Goal: Transaction & Acquisition: Purchase product/service

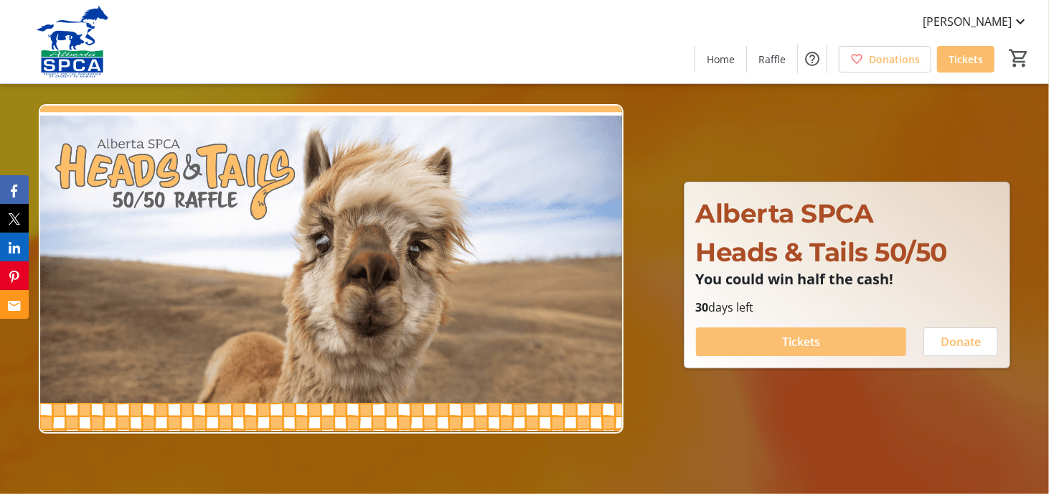
click at [760, 335] on span at bounding box center [801, 341] width 210 height 34
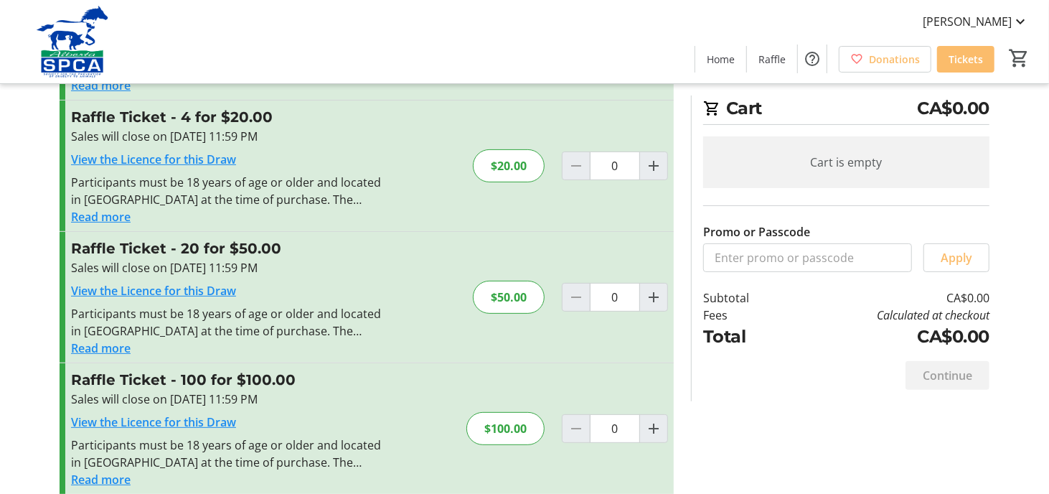
scroll to position [167, 0]
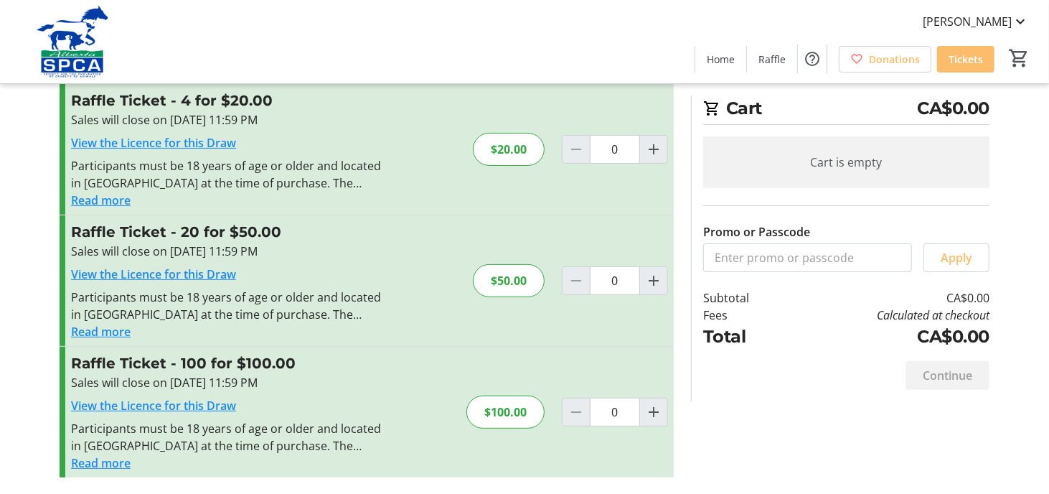
click at [98, 466] on button "Read more" at bounding box center [101, 462] width 60 height 17
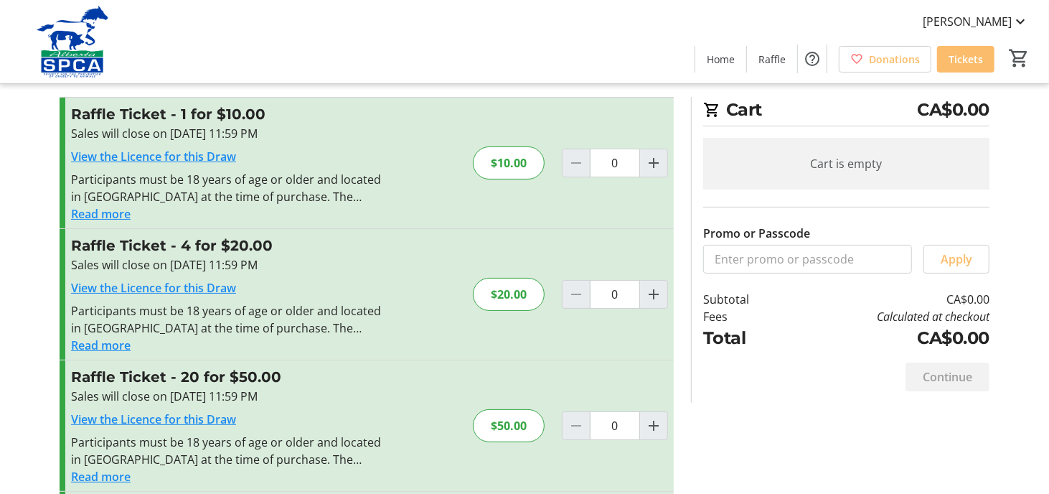
scroll to position [218, 0]
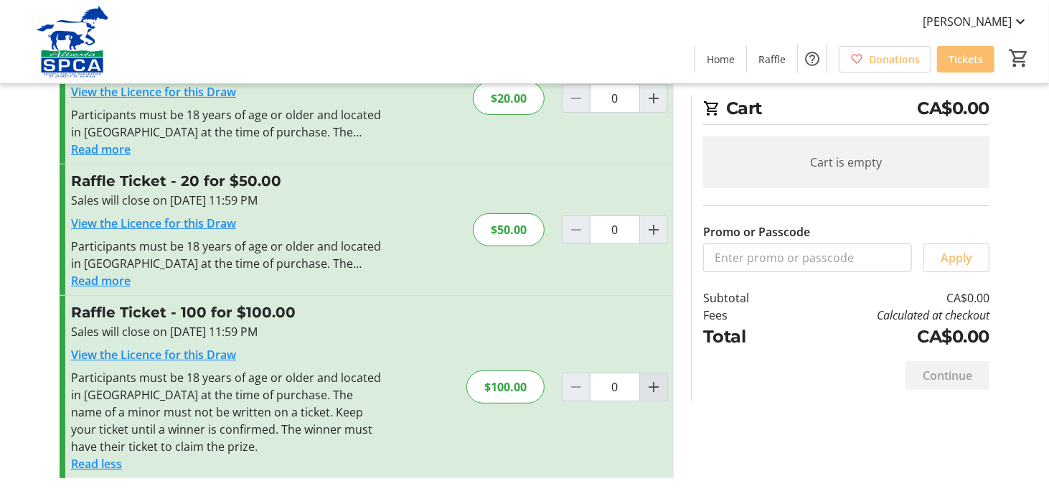
click at [658, 393] on mat-icon "Increment by one" at bounding box center [653, 386] width 17 height 17
type input "1"
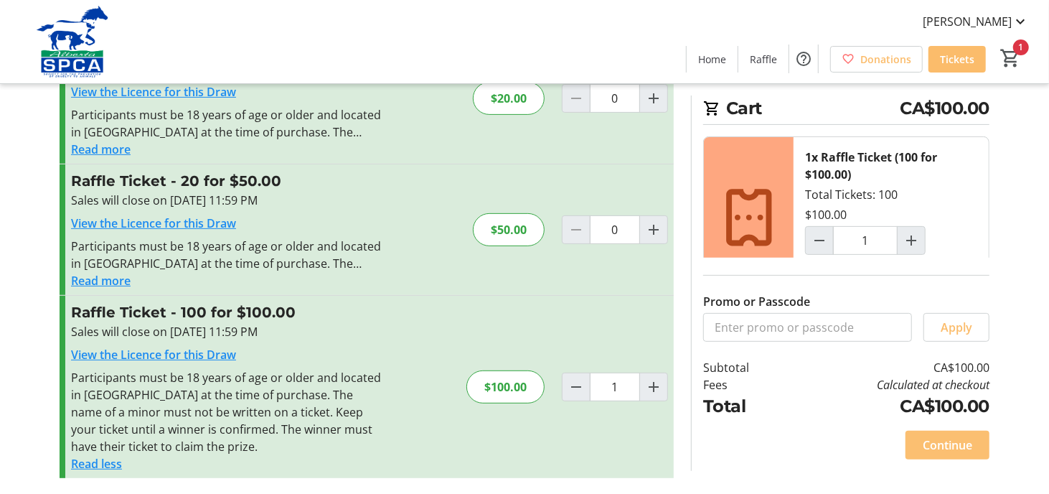
click at [943, 446] on span "Continue" at bounding box center [948, 444] width 50 height 17
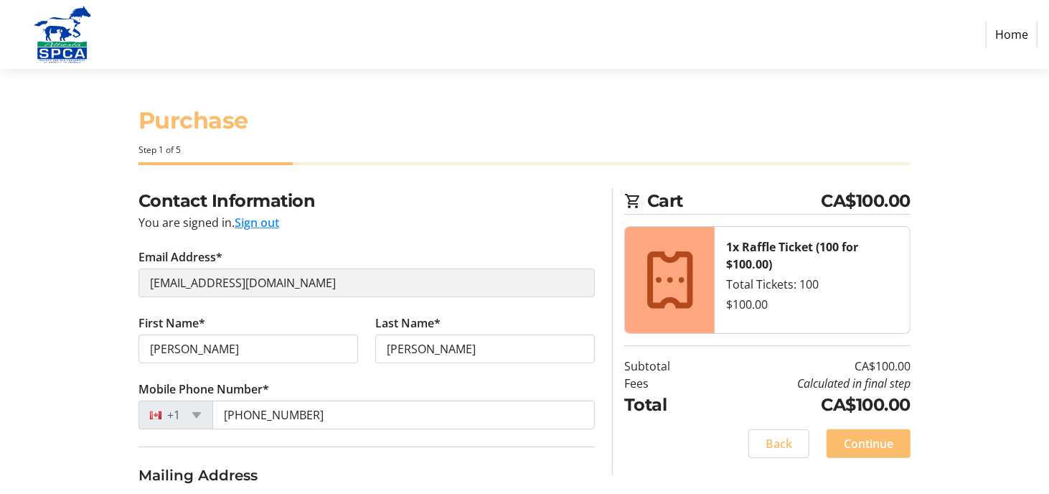
click at [77, 258] on div "Contact Information You are signed in. Sign out Email Address* [EMAIL_ADDRESS][…" at bounding box center [525, 462] width 948 height 548
click at [54, 260] on div "Contact Information You are signed in. Sign out Email Address* [EMAIL_ADDRESS][…" at bounding box center [525, 462] width 948 height 548
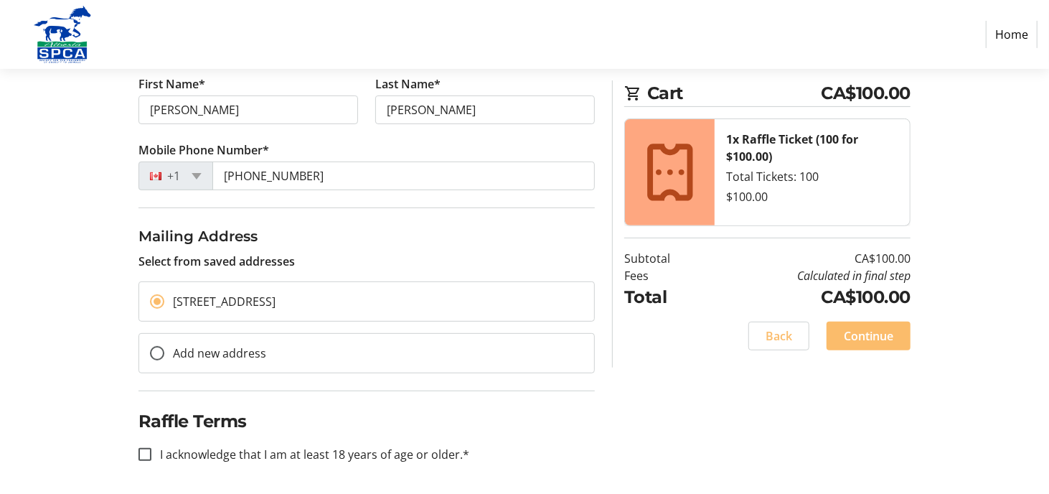
scroll to position [243, 0]
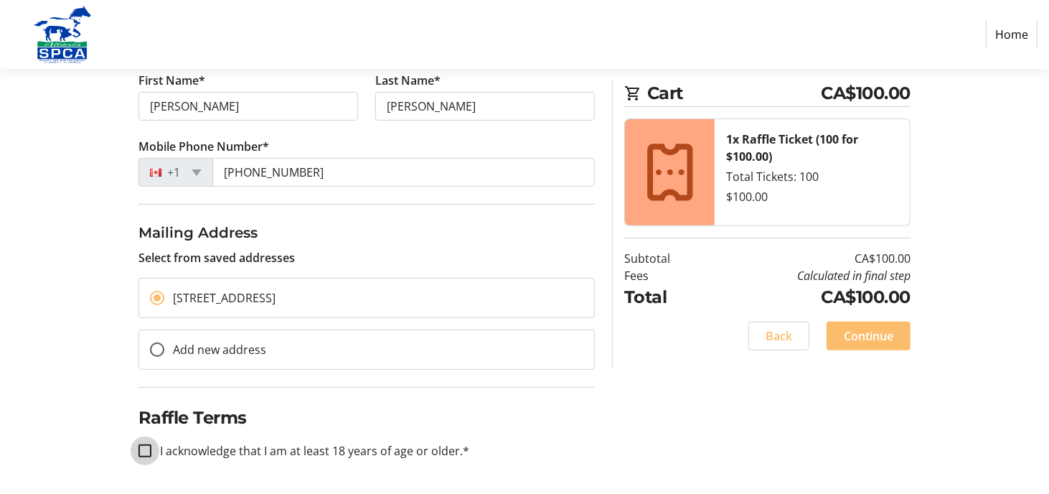
drag, startPoint x: 144, startPoint y: 449, endPoint x: 110, endPoint y: 421, distance: 44.3
click at [144, 449] on input "I acknowledge that I am at least 18 years of age or older.*" at bounding box center [145, 450] width 13 height 13
checkbox input "true"
click at [897, 340] on span at bounding box center [869, 336] width 84 height 34
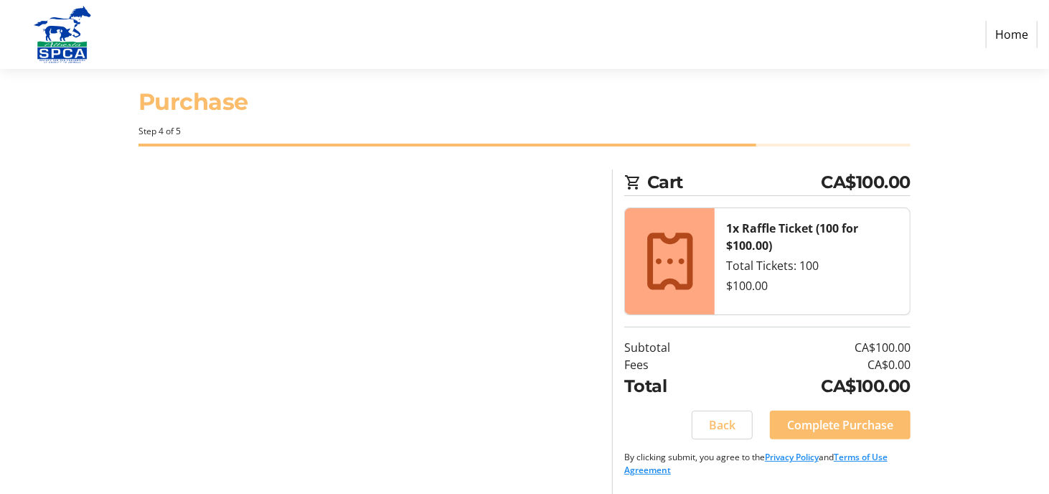
scroll to position [24, 0]
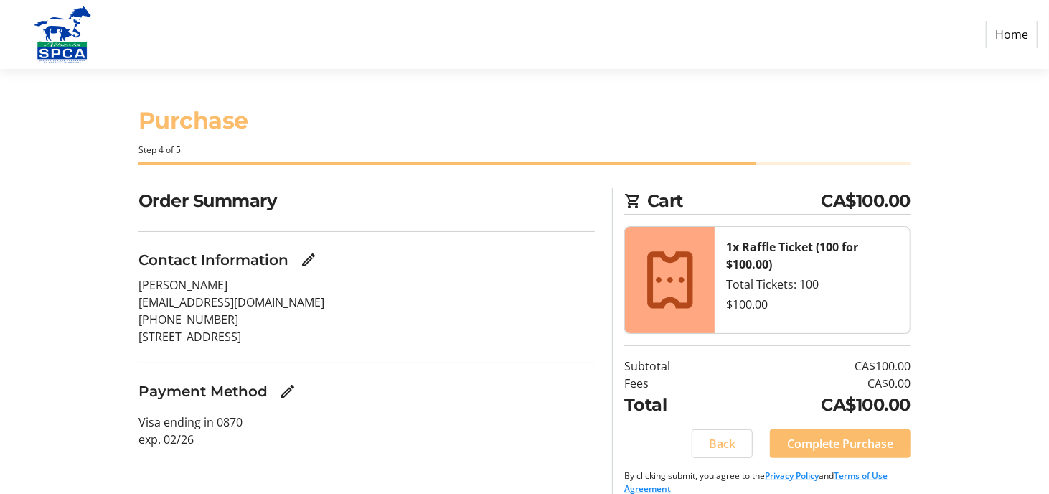
click at [52, 343] on div "Order Summary Contact Information [PERSON_NAME] [EMAIL_ADDRESS][DOMAIN_NAME] [P…" at bounding box center [525, 350] width 948 height 324
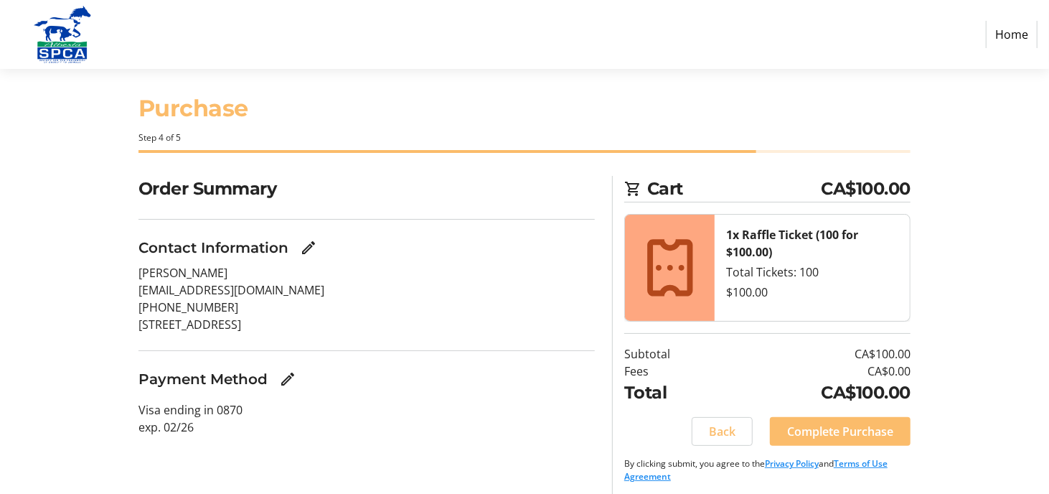
scroll to position [24, 0]
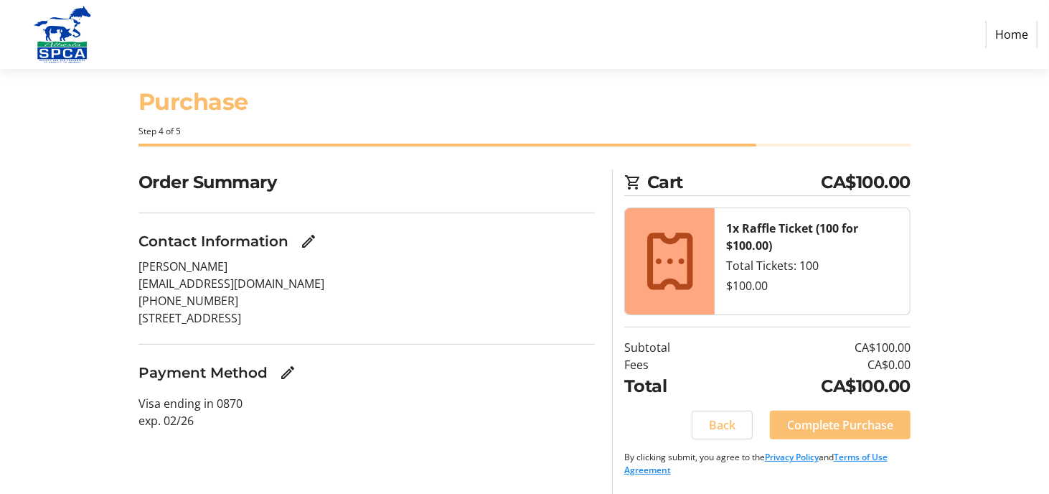
click at [811, 420] on span "Complete Purchase" at bounding box center [840, 424] width 106 height 17
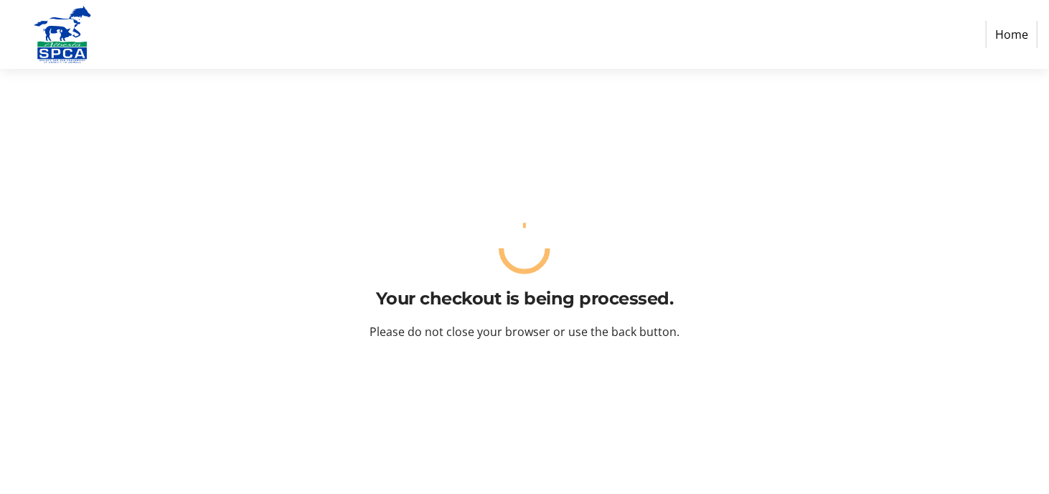
scroll to position [0, 0]
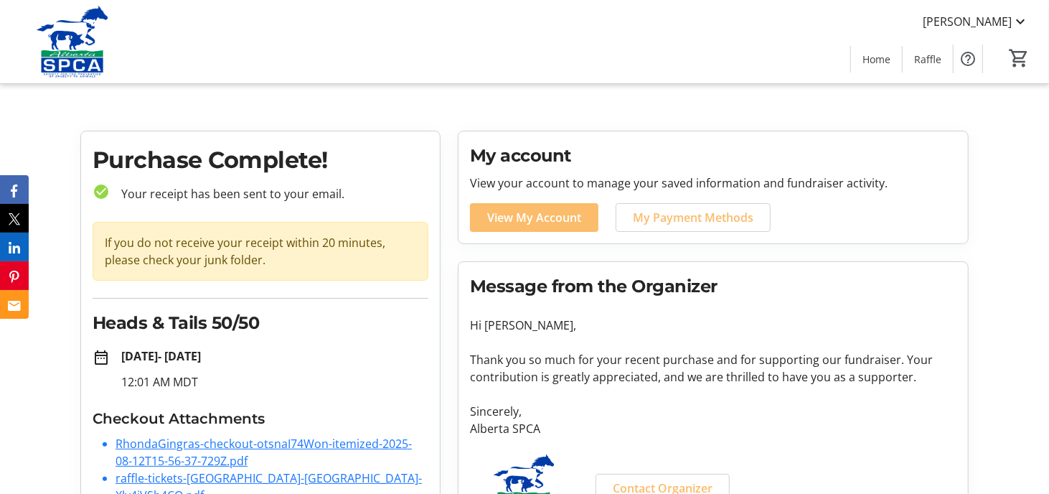
click at [39, 393] on tr-checkout-order-details-ui "Purchase Complete! check_circle Your receipt has been sent to your email. If yo…" at bounding box center [524, 338] width 1049 height 414
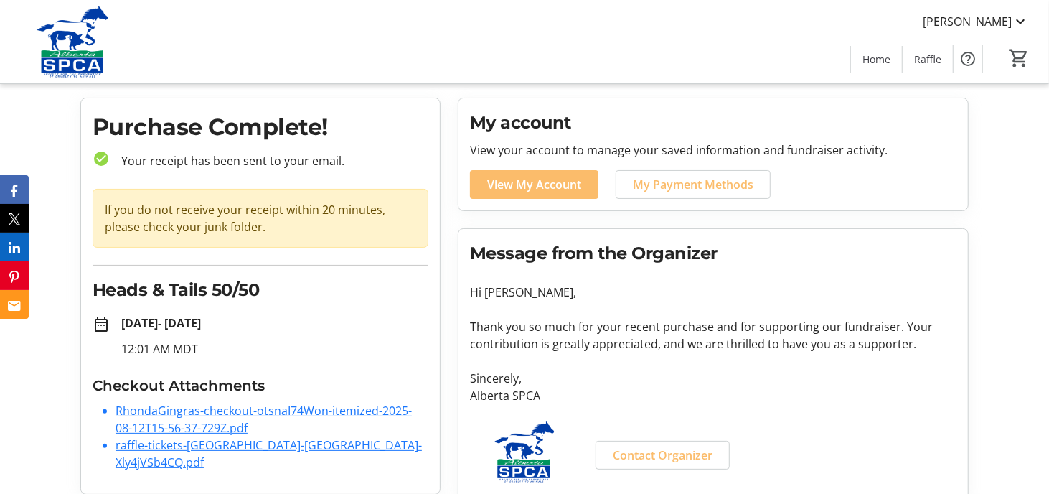
scroll to position [50, 0]
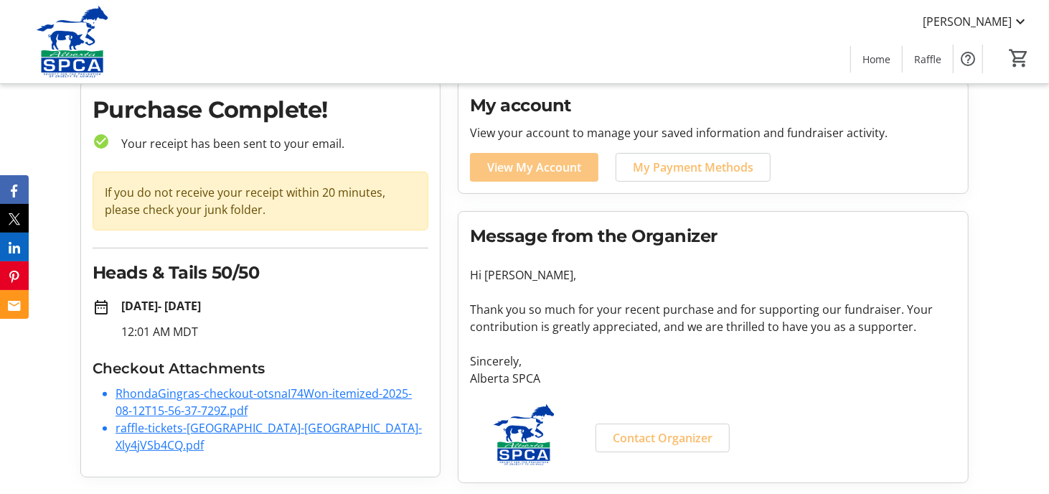
click at [519, 169] on span "View My Account" at bounding box center [534, 167] width 94 height 17
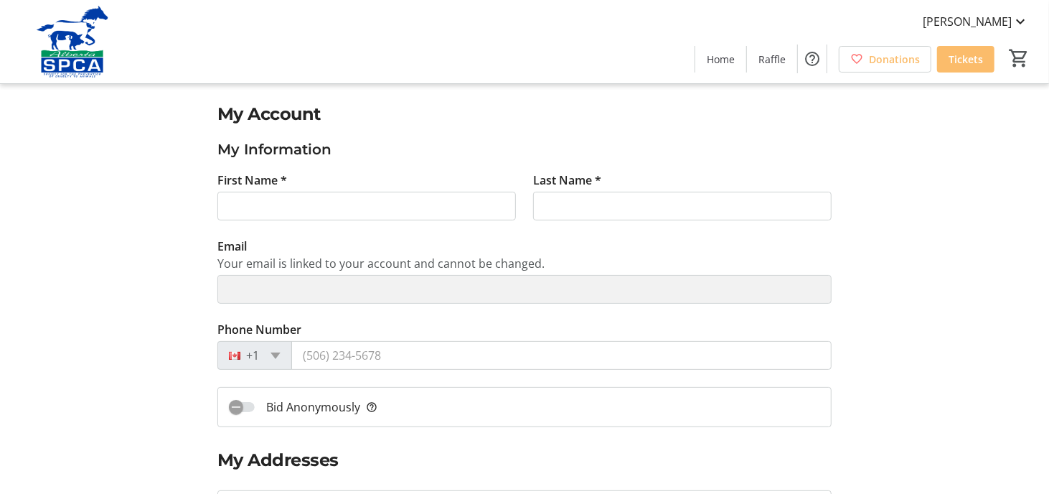
type input "[PERSON_NAME]"
type input "[EMAIL_ADDRESS][DOMAIN_NAME]"
type input "[PHONE_NUMBER]"
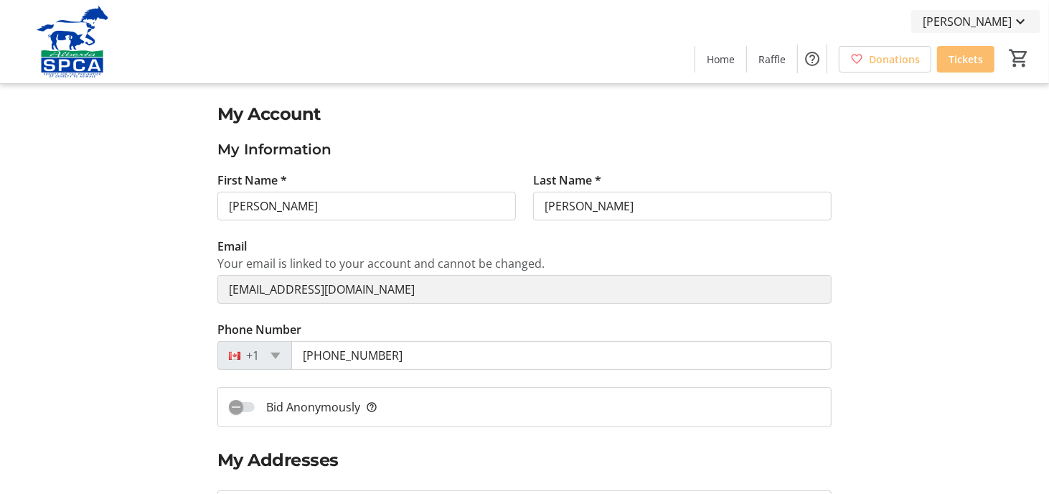
click at [999, 24] on span "[PERSON_NAME]" at bounding box center [967, 21] width 89 height 17
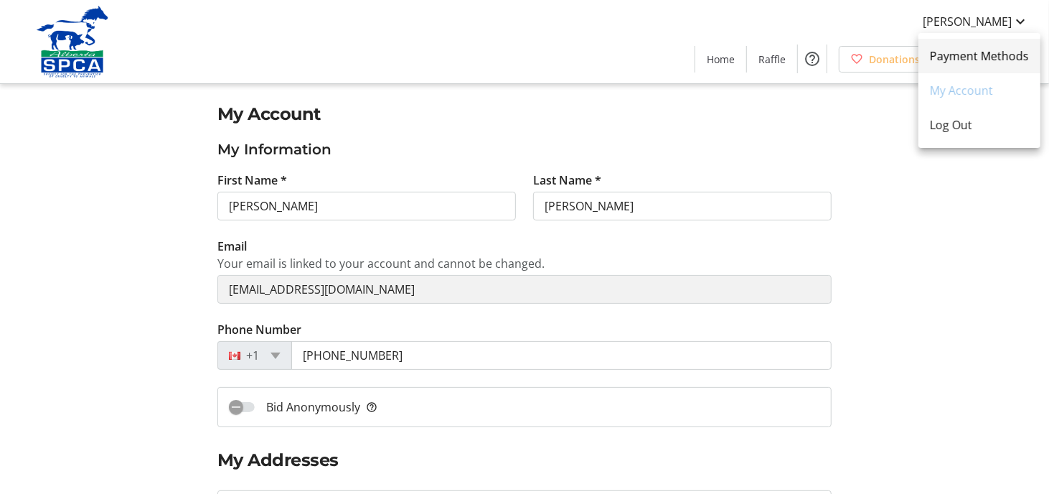
click at [958, 57] on span "Payment Methods" at bounding box center [979, 55] width 99 height 17
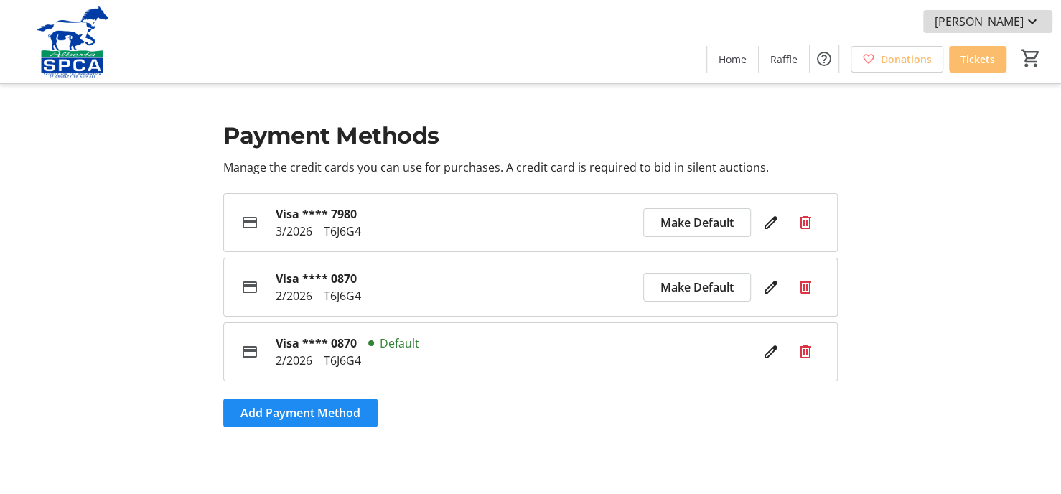
click at [1029, 20] on mat-icon at bounding box center [1032, 21] width 17 height 17
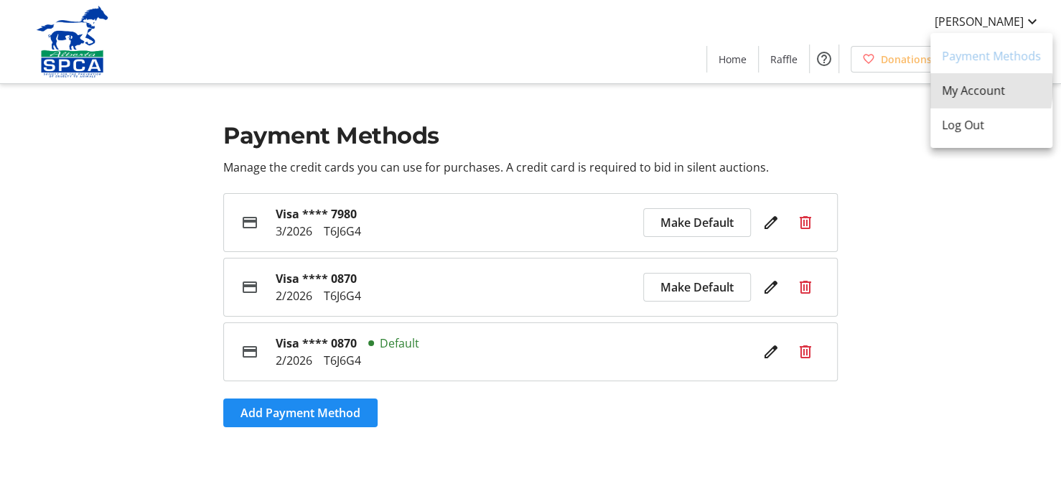
click at [947, 86] on span "My Account" at bounding box center [991, 90] width 99 height 17
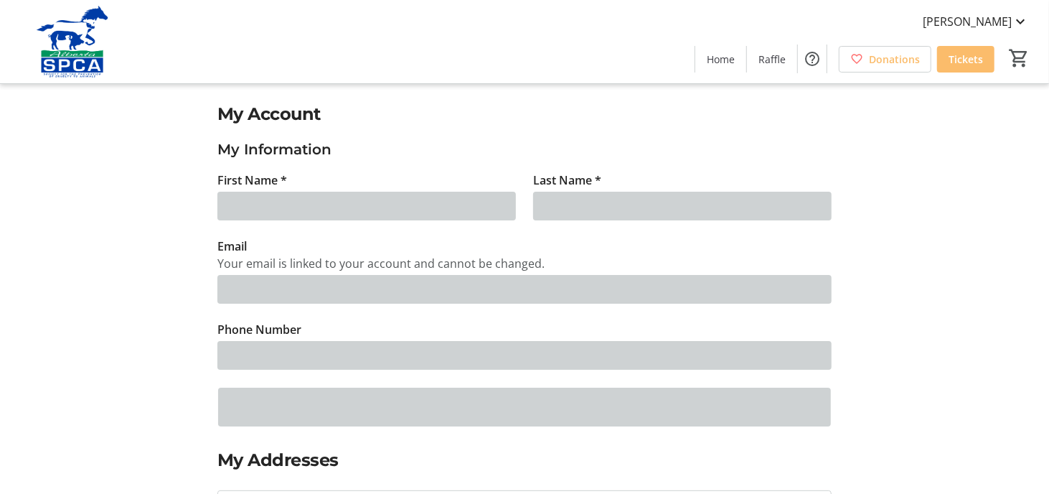
type input "[PERSON_NAME]"
type input "[EMAIL_ADDRESS][DOMAIN_NAME]"
type input "[PHONE_NUMBER]"
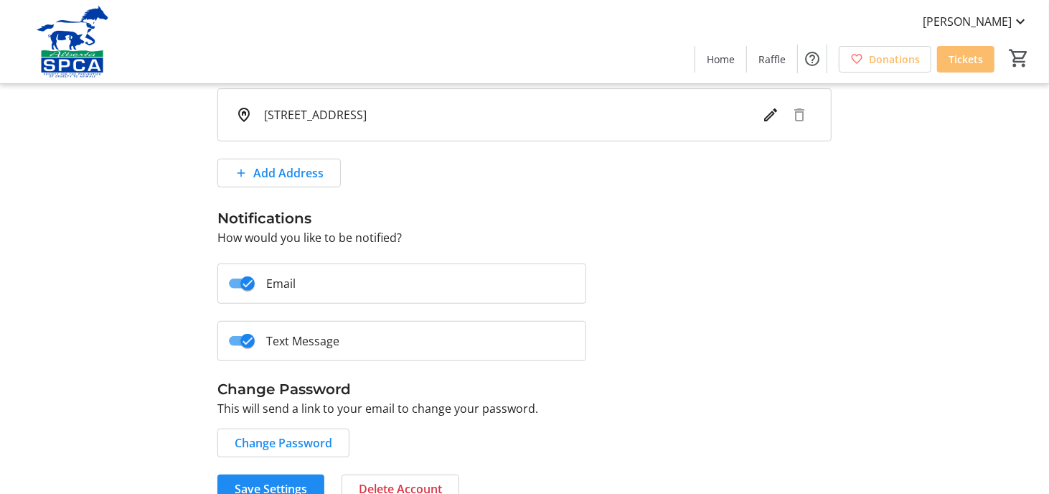
scroll to position [426, 0]
